Goal: Task Accomplishment & Management: Use online tool/utility

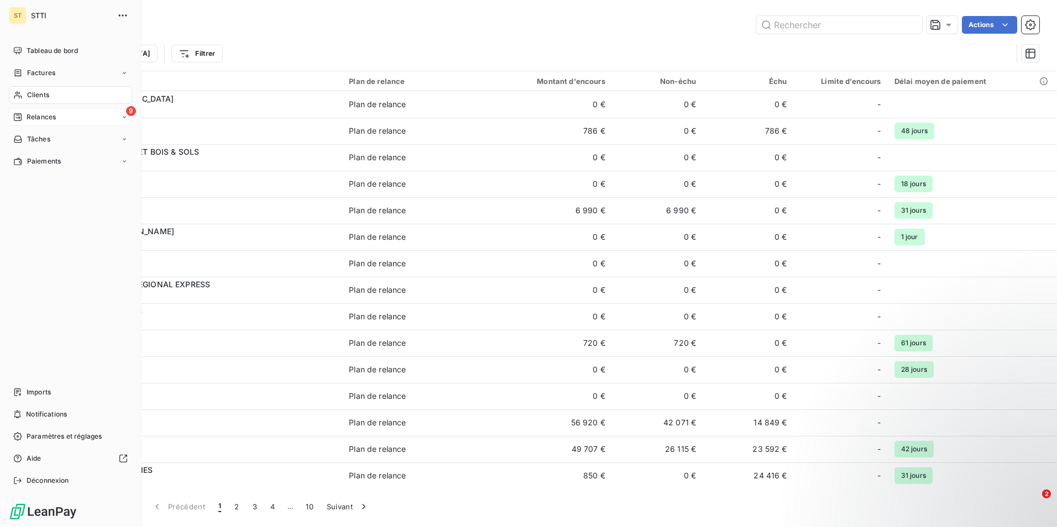
click at [31, 114] on span "Relances" at bounding box center [41, 117] width 29 height 10
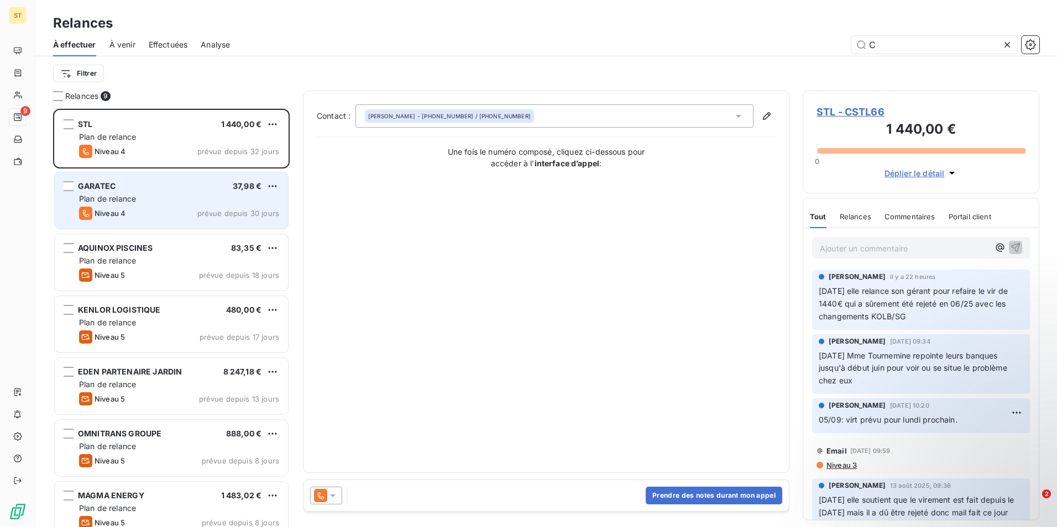
scroll to position [139, 0]
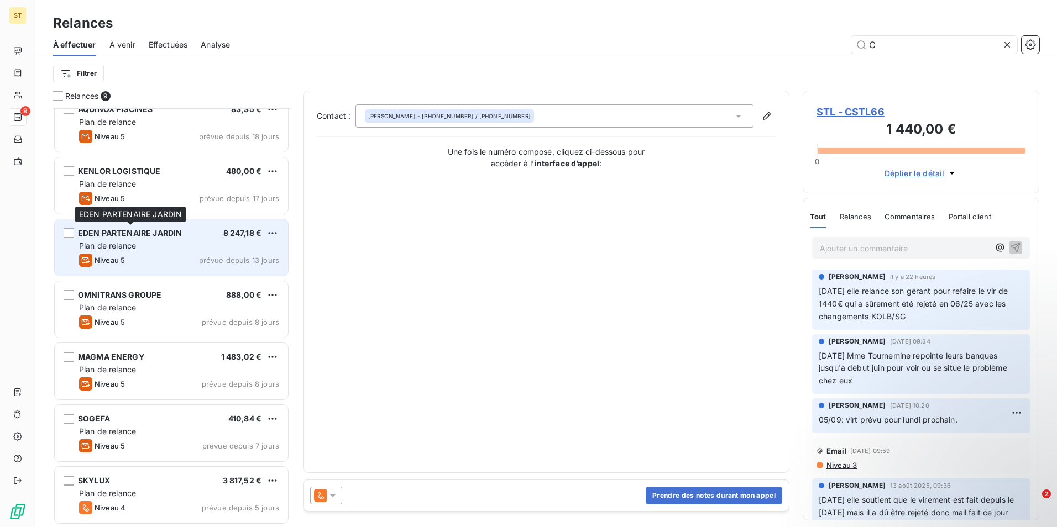
click at [147, 235] on span "EDEN PARTENAIRE JARDIN" at bounding box center [130, 232] width 104 height 9
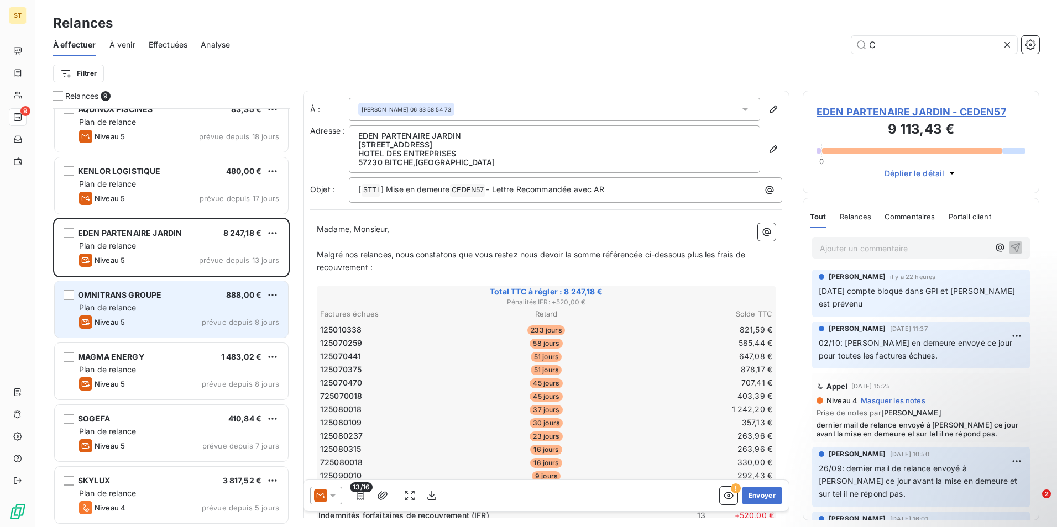
click at [129, 309] on span "Plan de relance" at bounding box center [107, 307] width 57 height 9
